Goal: Go to known website: Access a specific website the user already knows

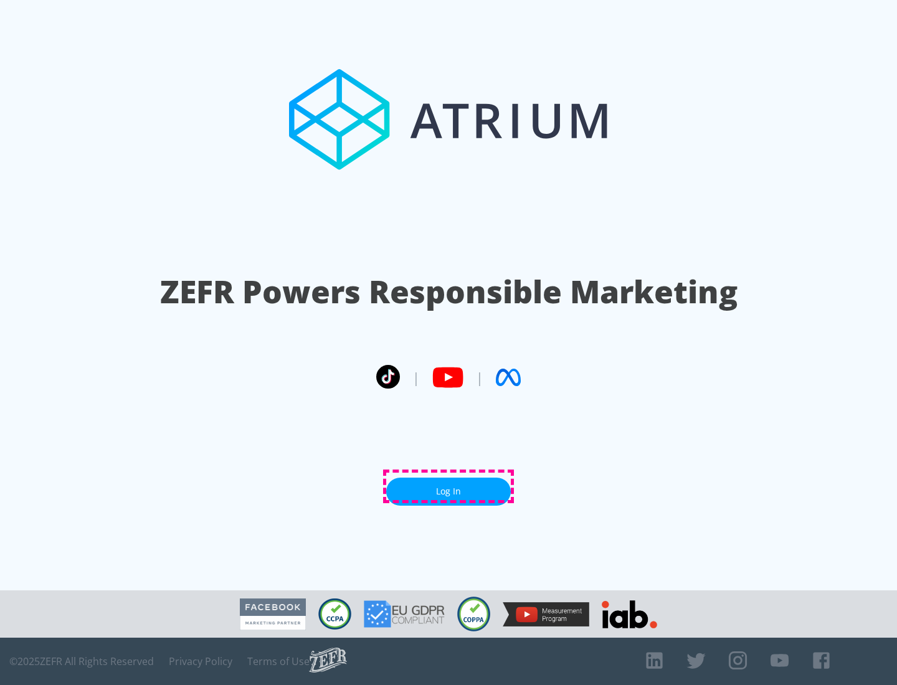
click at [448, 486] on link "Log In" at bounding box center [448, 492] width 125 height 28
